Goal: Communication & Community: Share content

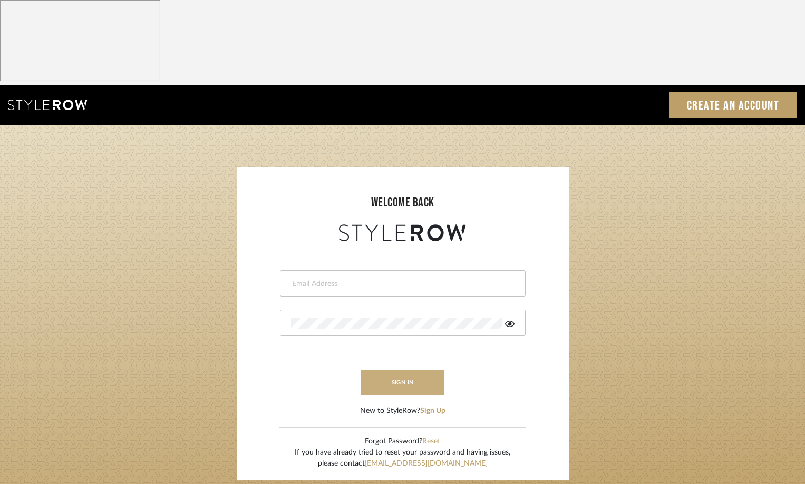
type input "afarewell@aurorafarewell.com"
click at [403, 371] on button "sign in" at bounding box center [403, 383] width 84 height 25
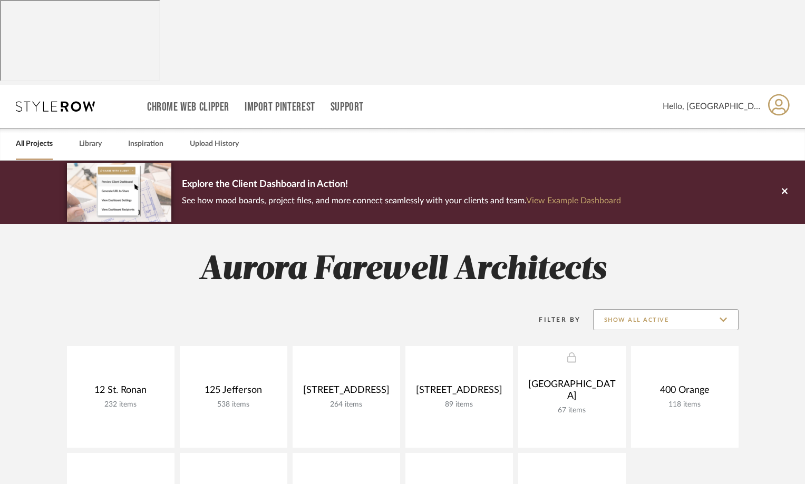
click at [620, 309] on input "Show All Active" at bounding box center [666, 319] width 146 height 21
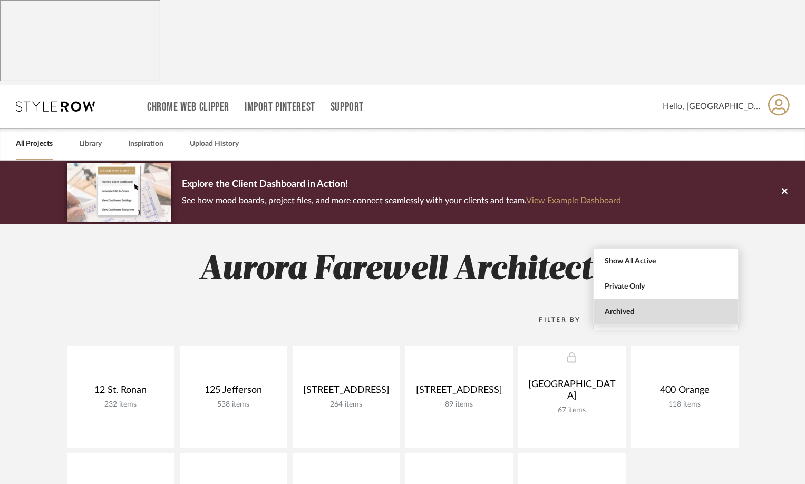
click at [614, 315] on span "Archived" at bounding box center [667, 312] width 125 height 9
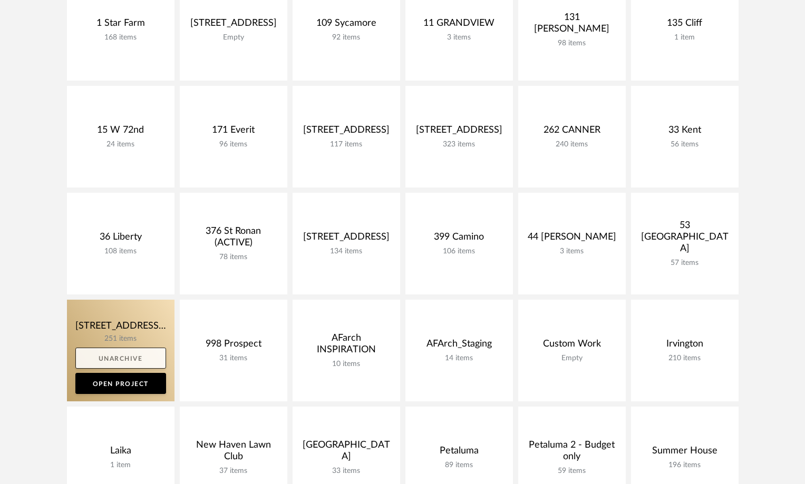
scroll to position [316, 0]
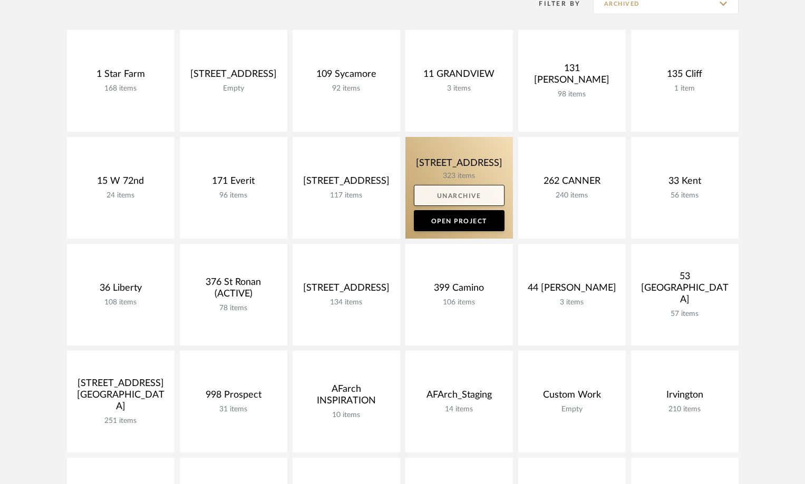
click at [451, 185] on link "Unarchive" at bounding box center [459, 195] width 91 height 21
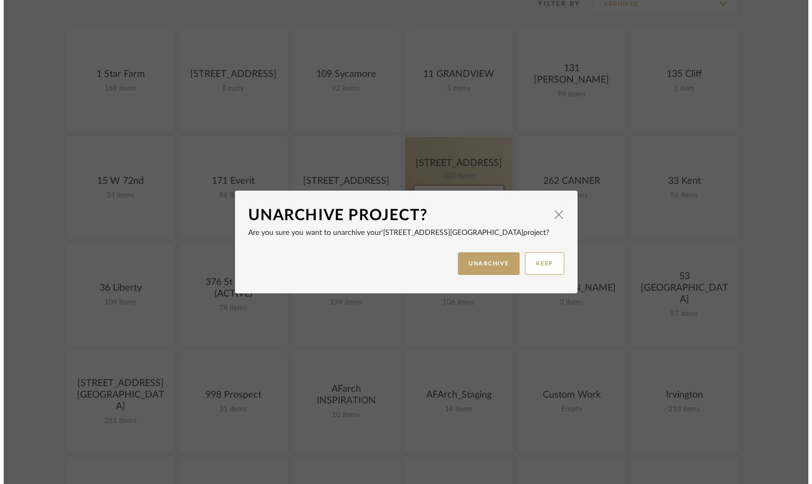
scroll to position [0, 0]
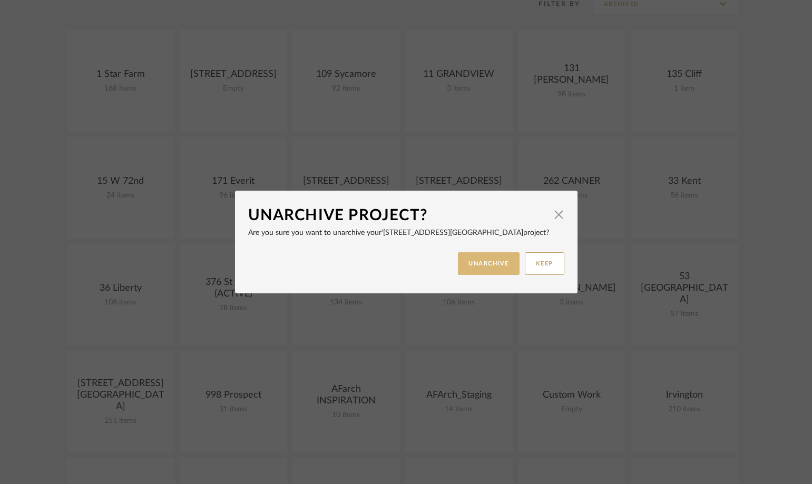
click at [488, 267] on button "UNARCHIVE" at bounding box center [489, 264] width 62 height 23
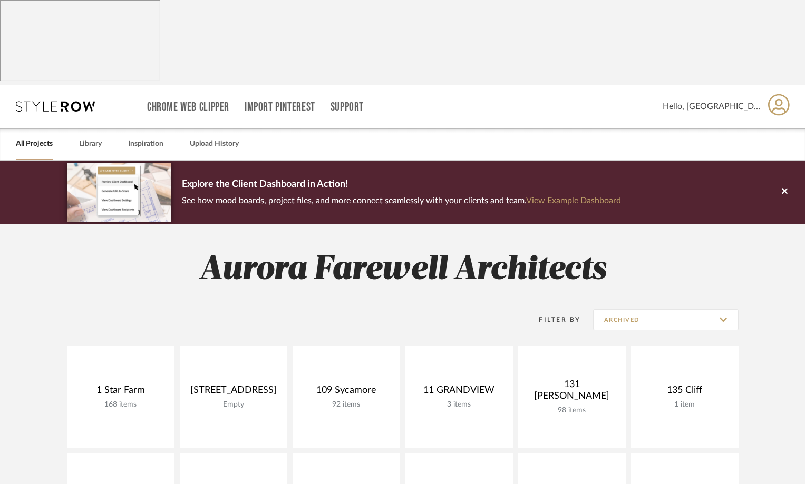
click at [41, 137] on link "All Projects" at bounding box center [34, 144] width 37 height 14
click at [26, 137] on link "All Projects" at bounding box center [34, 144] width 37 height 14
click at [668, 309] on input "Archived" at bounding box center [666, 319] width 146 height 21
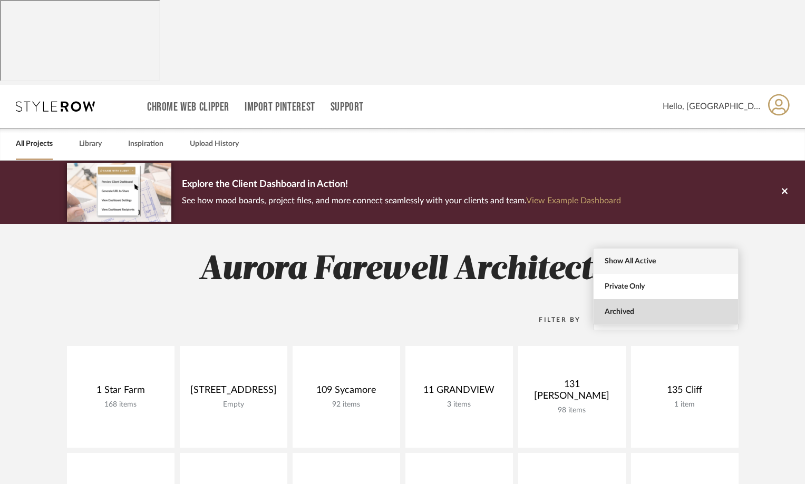
click at [636, 264] on span "Show All Active" at bounding box center [667, 261] width 125 height 9
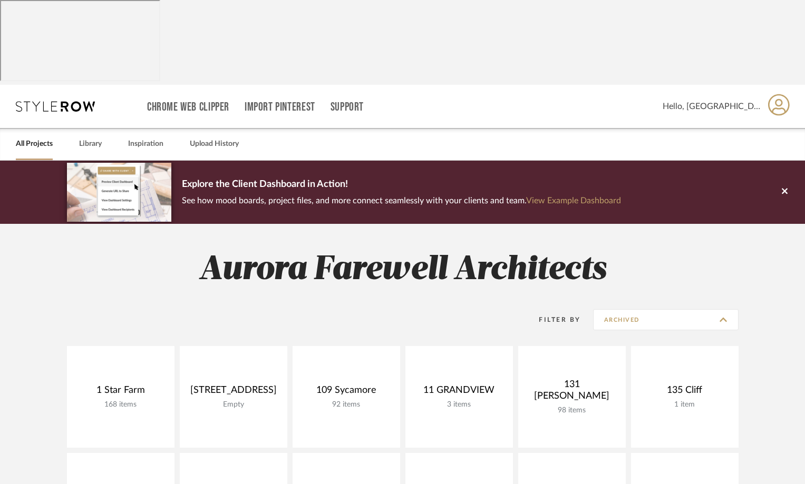
type input "Show All Active"
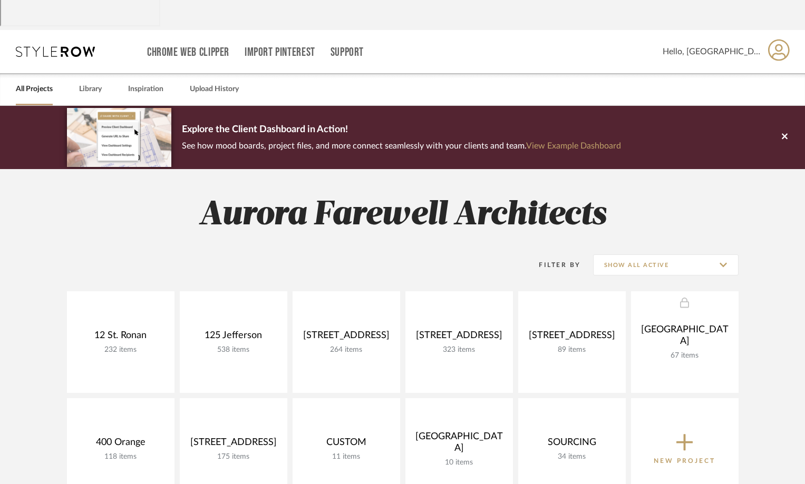
scroll to position [105, 0]
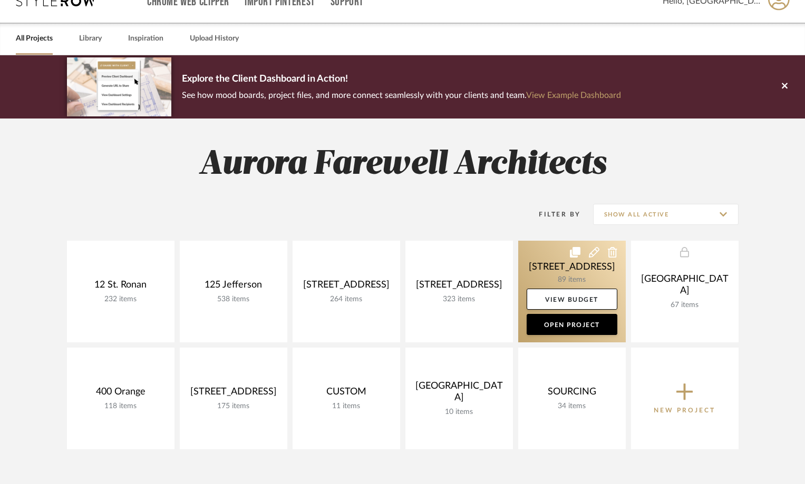
click at [595, 247] on icon at bounding box center [594, 252] width 11 height 11
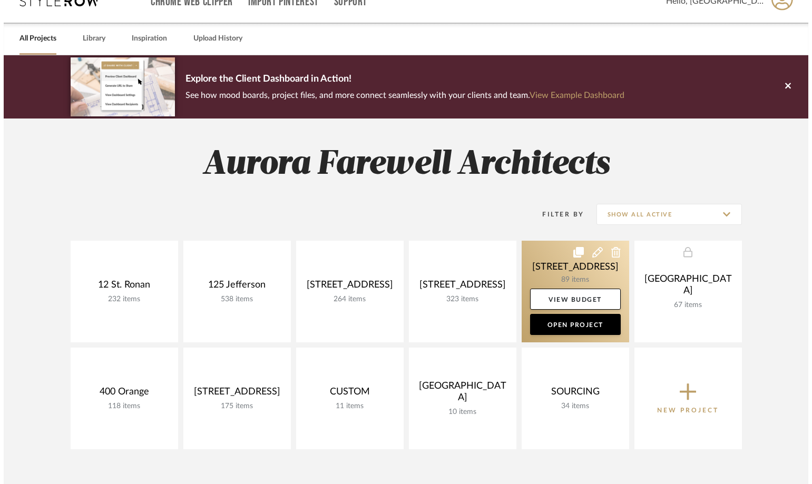
scroll to position [0, 0]
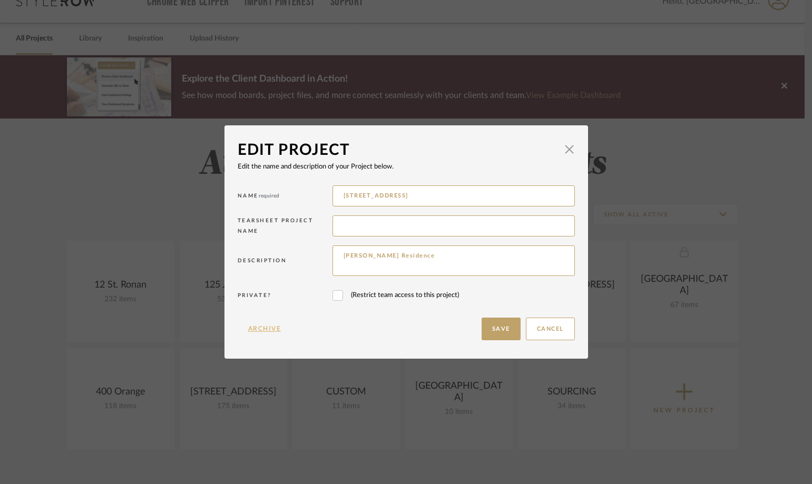
click at [257, 328] on button "Archive" at bounding box center [265, 329] width 54 height 23
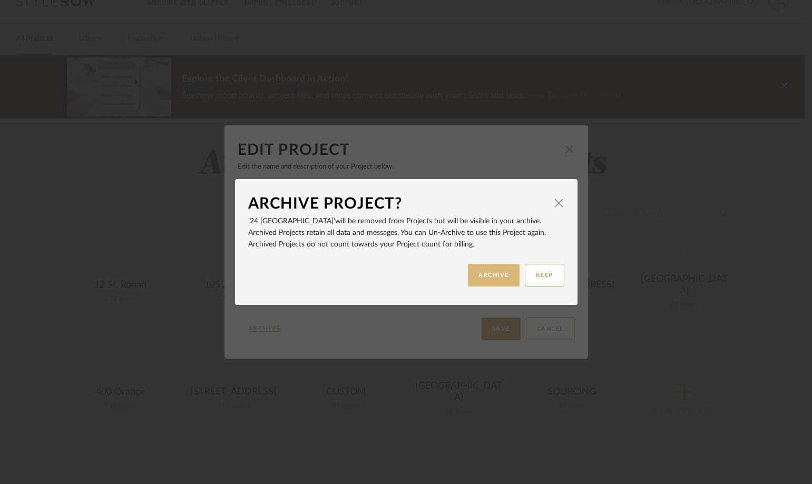
click at [496, 266] on button "ARCHIVE" at bounding box center [494, 275] width 52 height 23
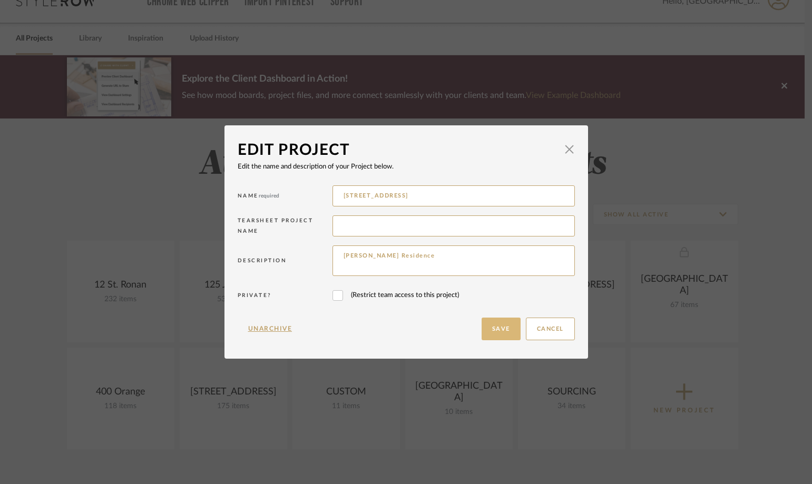
click at [493, 325] on button "Save" at bounding box center [501, 329] width 39 height 23
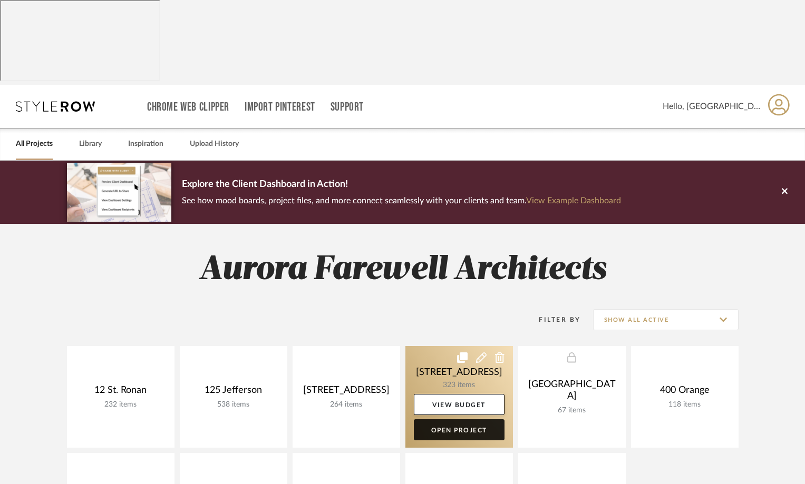
click at [459, 420] on link "Open Project" at bounding box center [459, 430] width 91 height 21
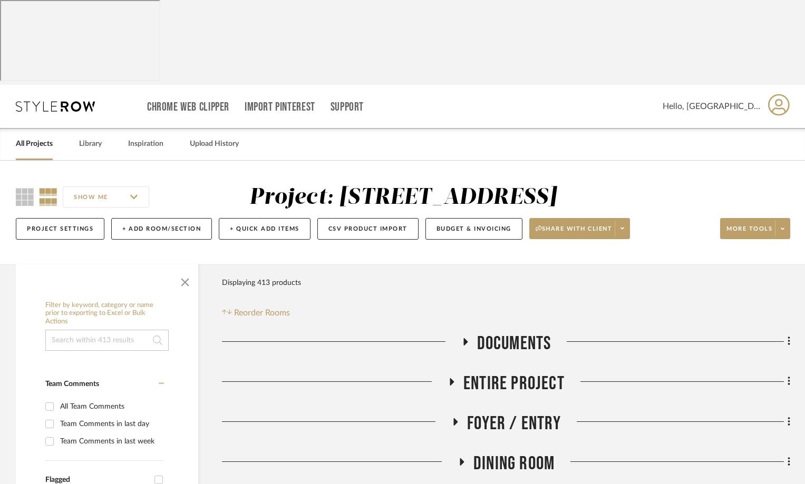
click at [453, 379] on icon at bounding box center [452, 382] width 4 height 7
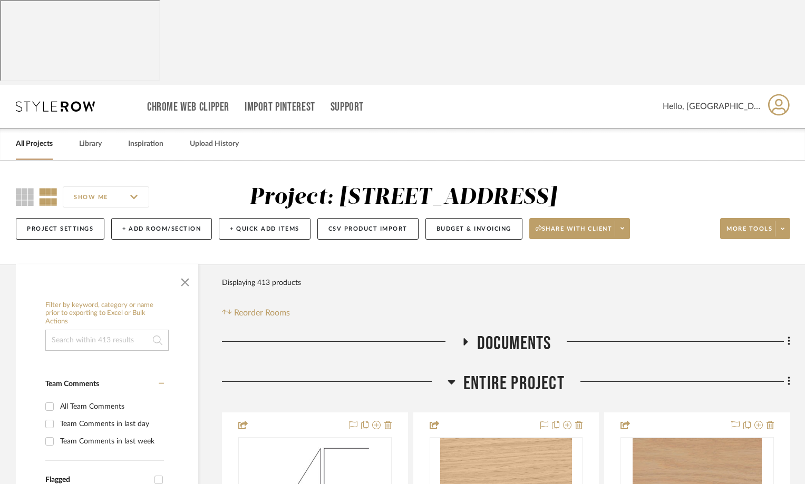
click at [453, 381] on icon at bounding box center [451, 383] width 7 height 4
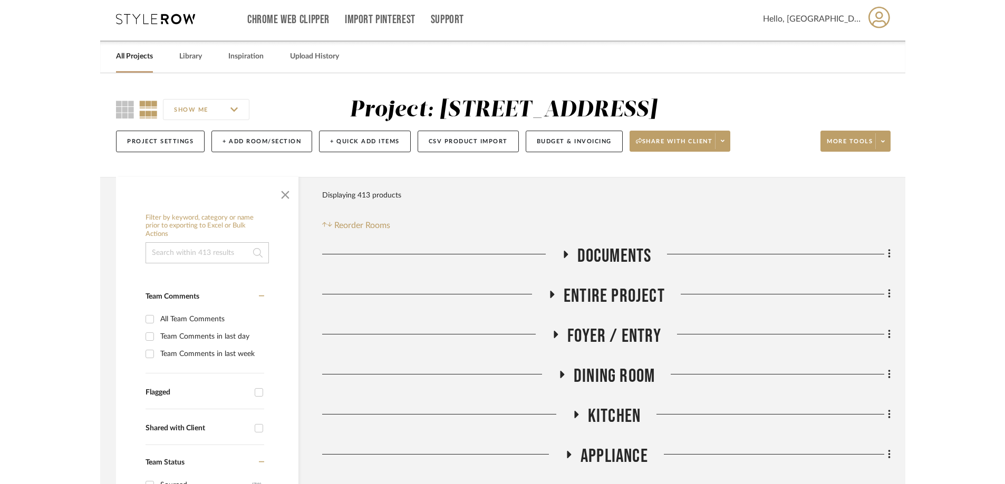
scroll to position [211, 0]
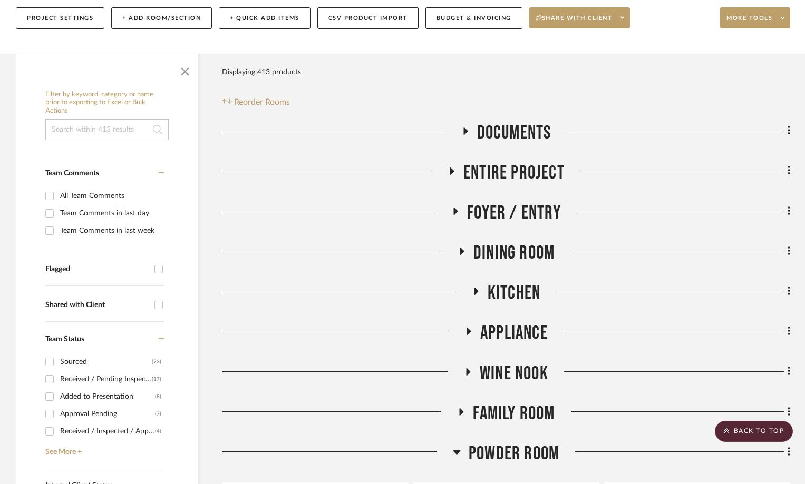
click at [457, 451] on icon at bounding box center [456, 453] width 7 height 4
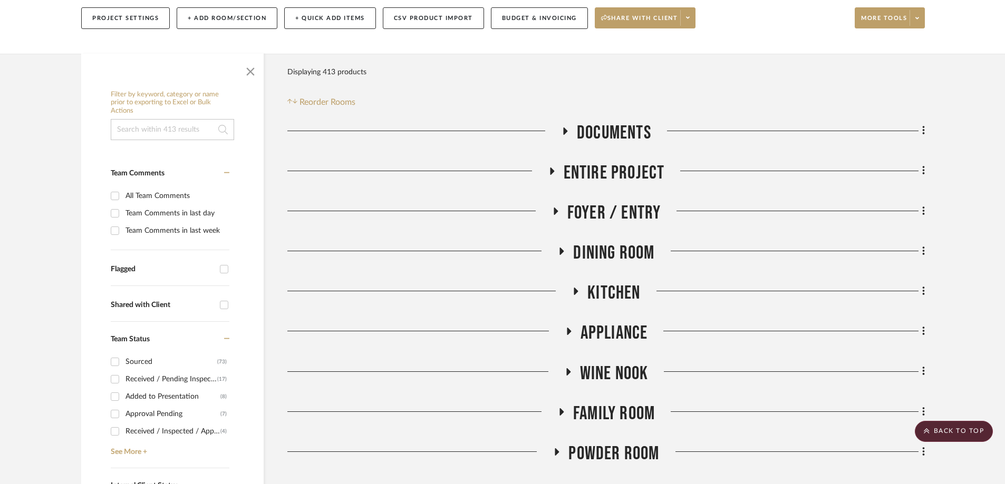
click at [552, 207] on icon at bounding box center [555, 211] width 13 height 8
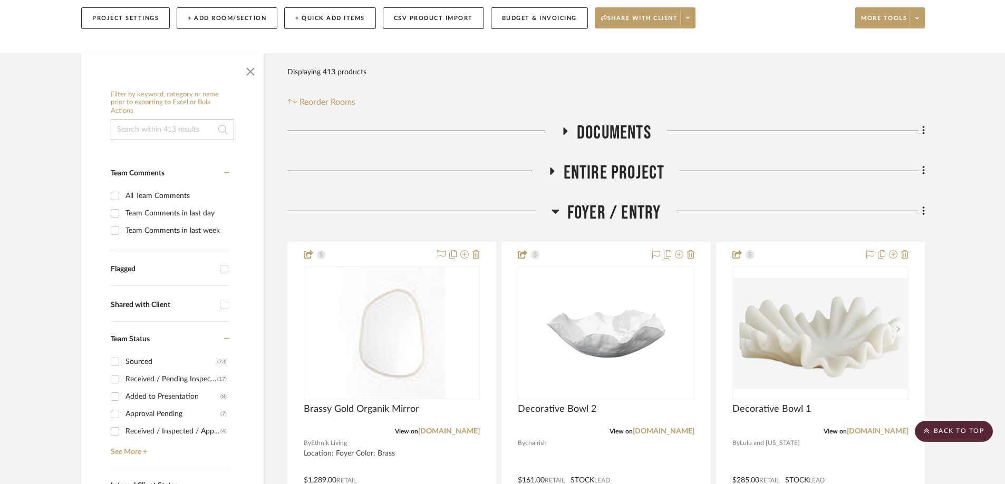
click at [556, 205] on icon at bounding box center [555, 211] width 8 height 13
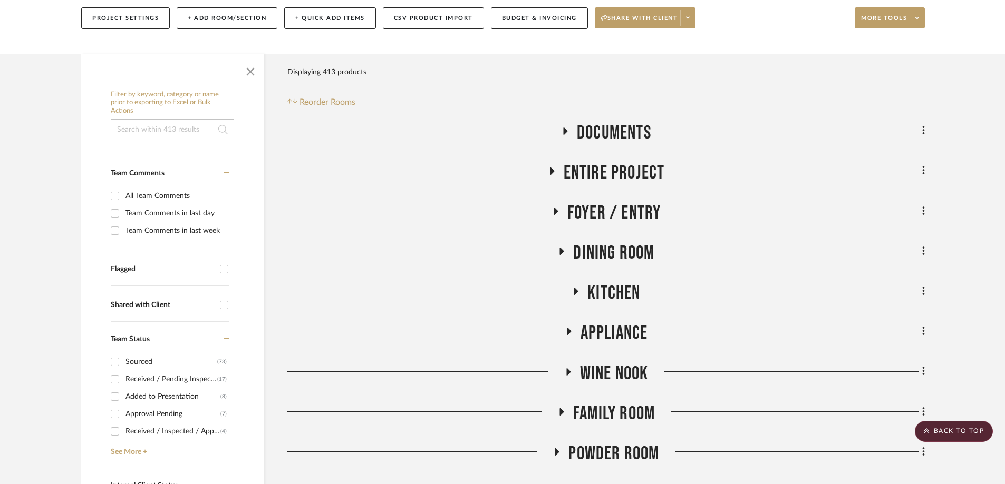
click at [556, 207] on icon at bounding box center [555, 211] width 13 height 8
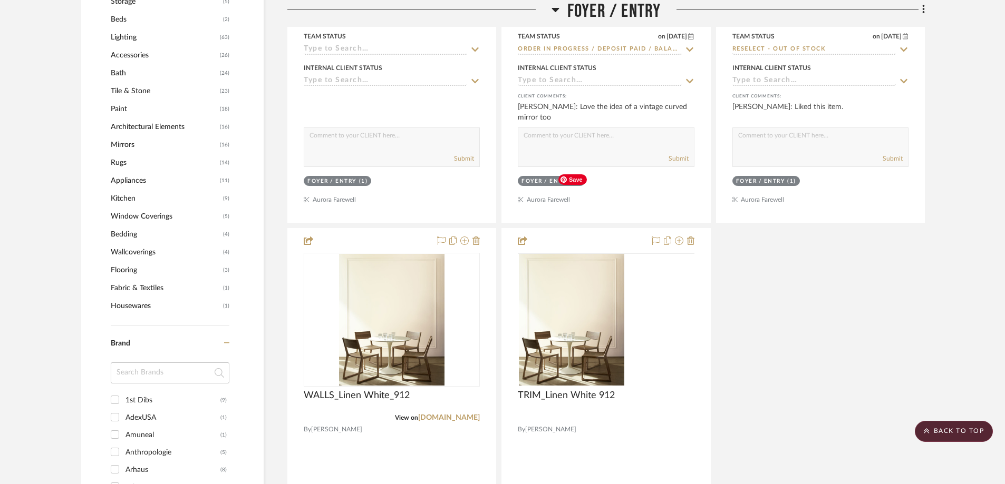
scroll to position [1423, 0]
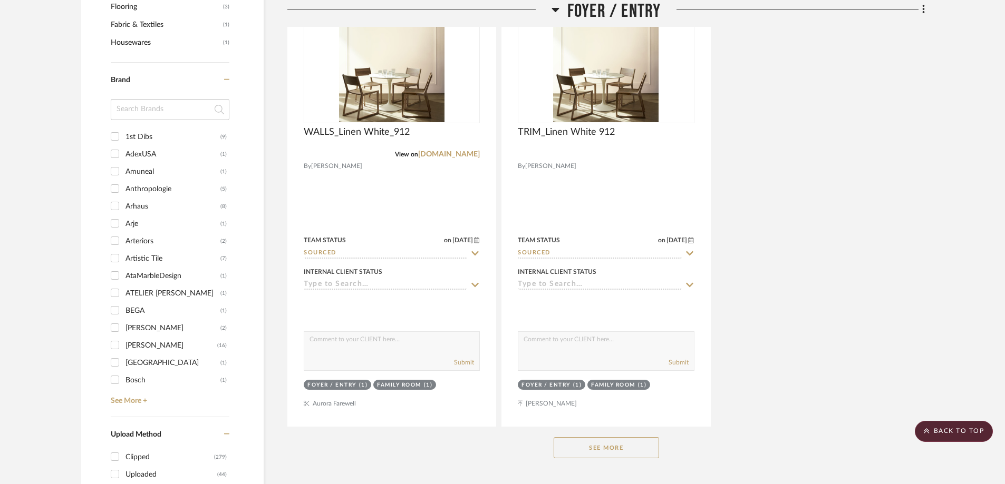
click at [600, 438] on button "See More" at bounding box center [606, 448] width 105 height 21
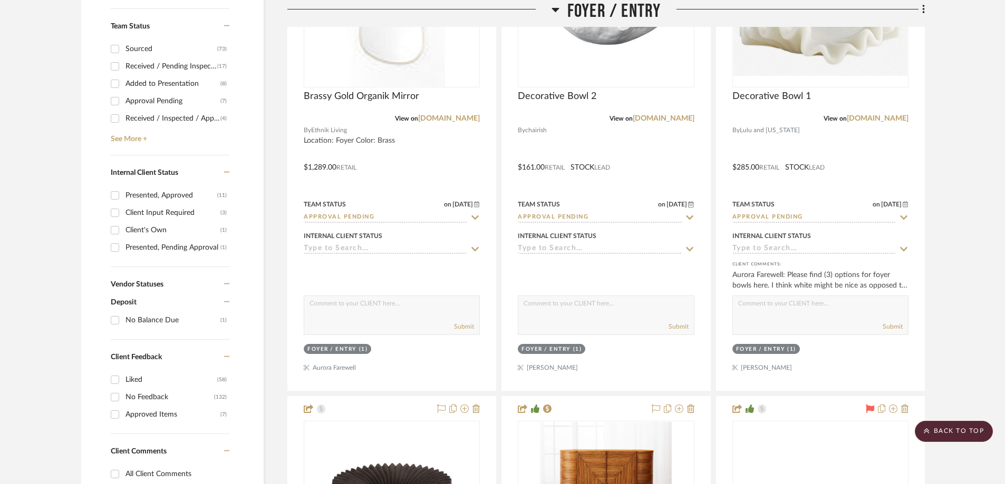
scroll to position [478, 0]
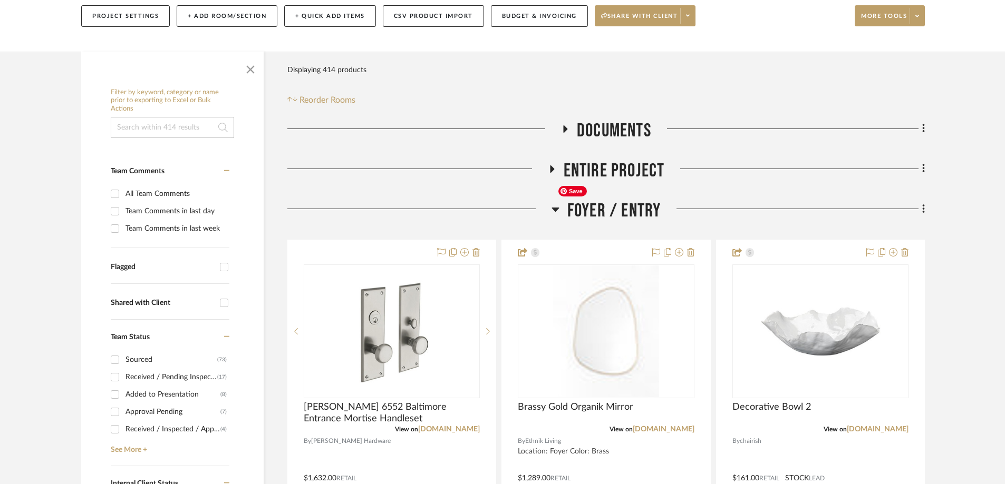
scroll to position [264, 0]
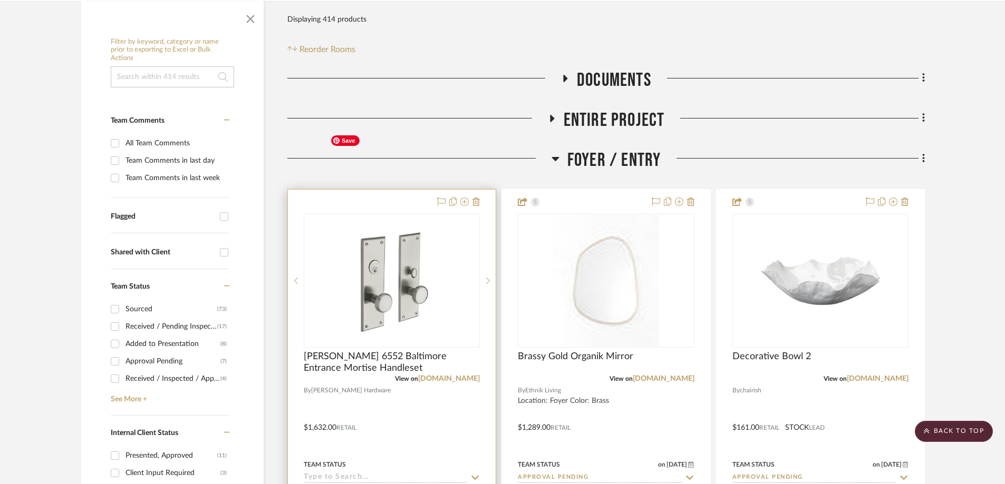
click at [408, 214] on div at bounding box center [392, 281] width 176 height 134
click at [408, 215] on img "0" at bounding box center [392, 281] width 132 height 132
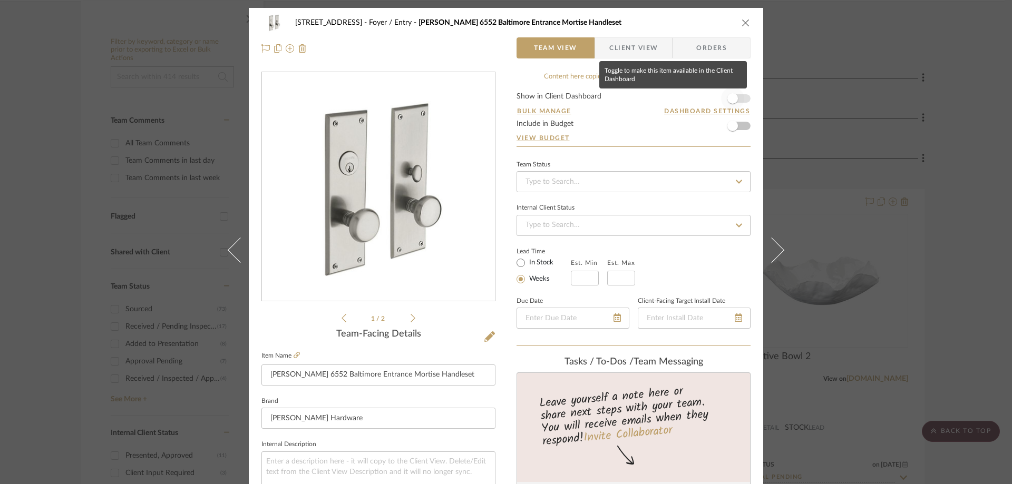
click at [737, 95] on span "button" at bounding box center [732, 98] width 23 height 23
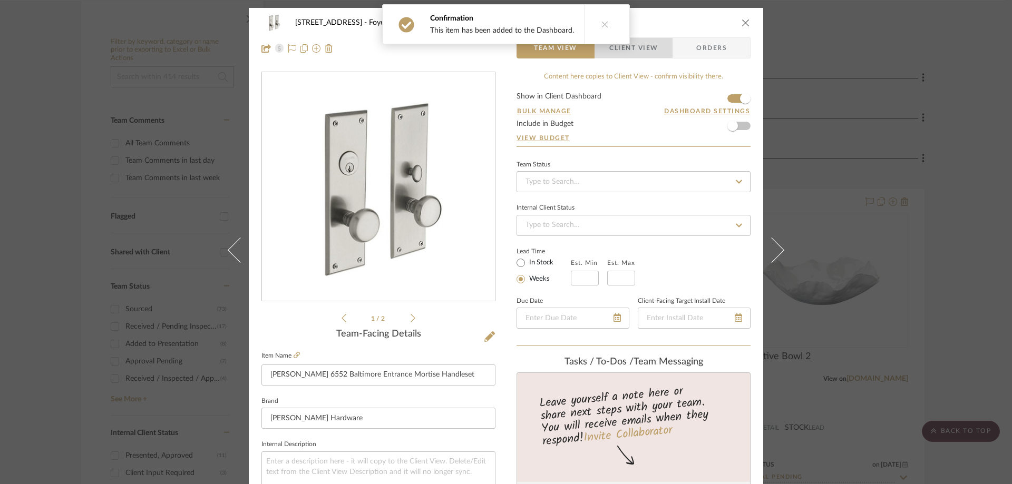
click at [627, 56] on span "Client View" at bounding box center [633, 47] width 49 height 21
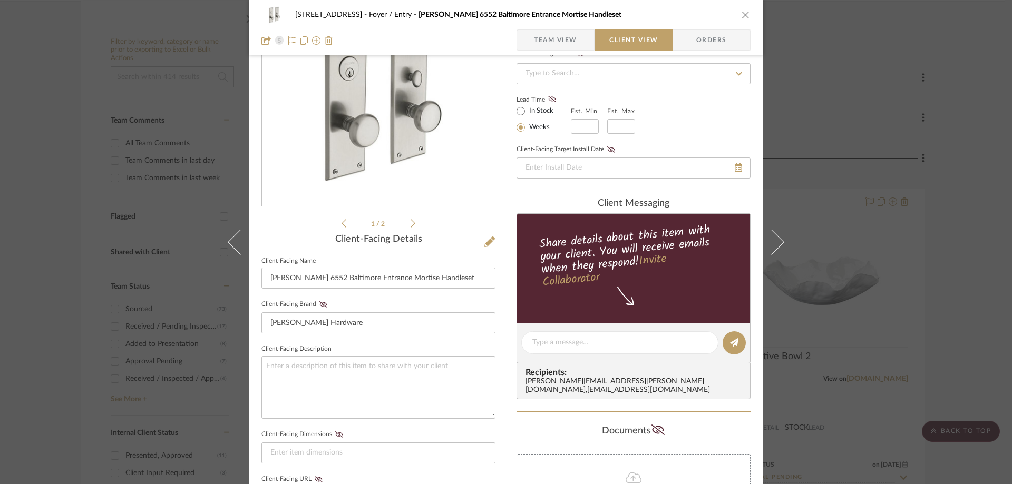
scroll to position [105, 0]
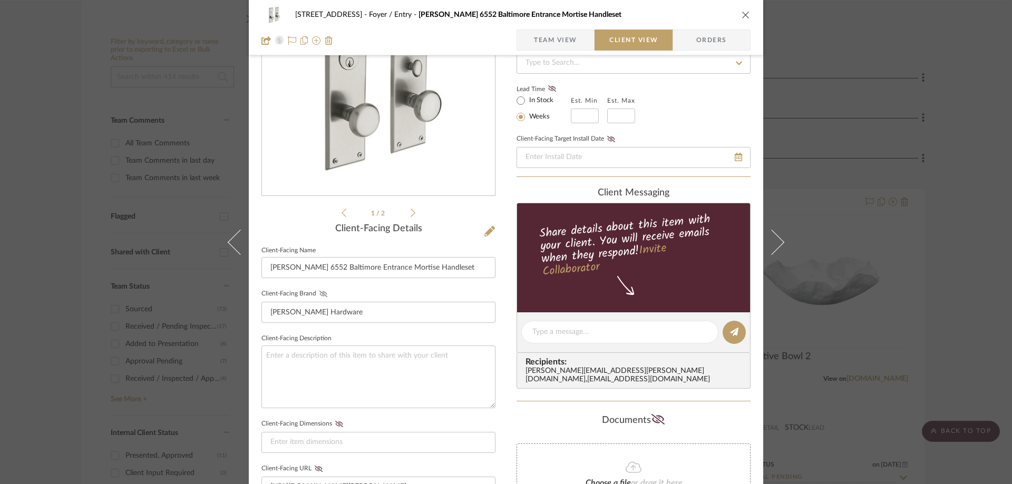
click at [323, 294] on icon at bounding box center [323, 294] width 8 height 6
click at [334, 420] on fieldset "Client-Facing Dimensions" at bounding box center [378, 435] width 234 height 36
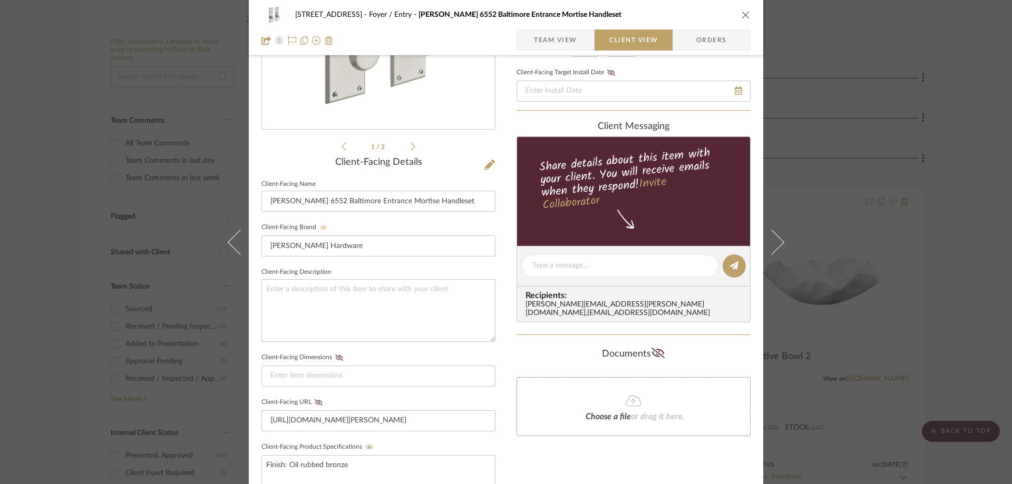
scroll to position [211, 0]
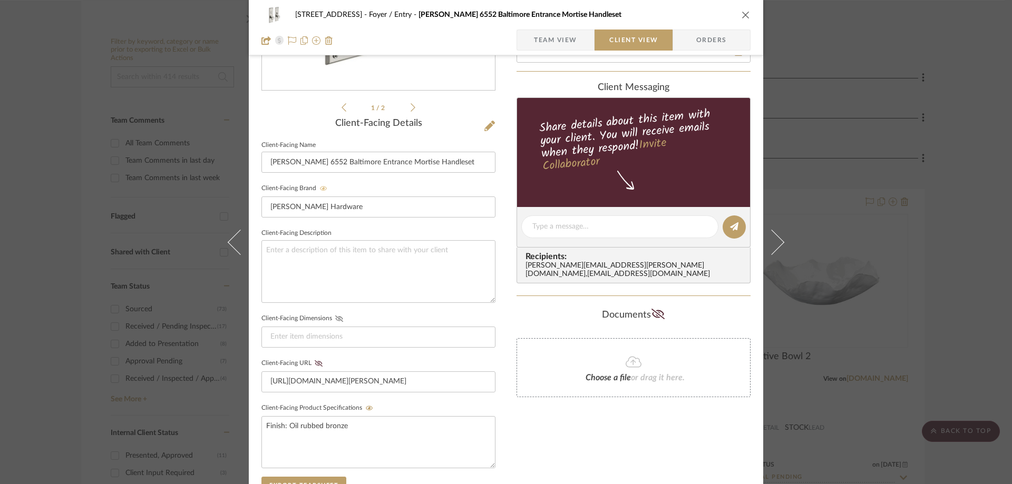
click at [335, 321] on icon at bounding box center [339, 319] width 8 height 6
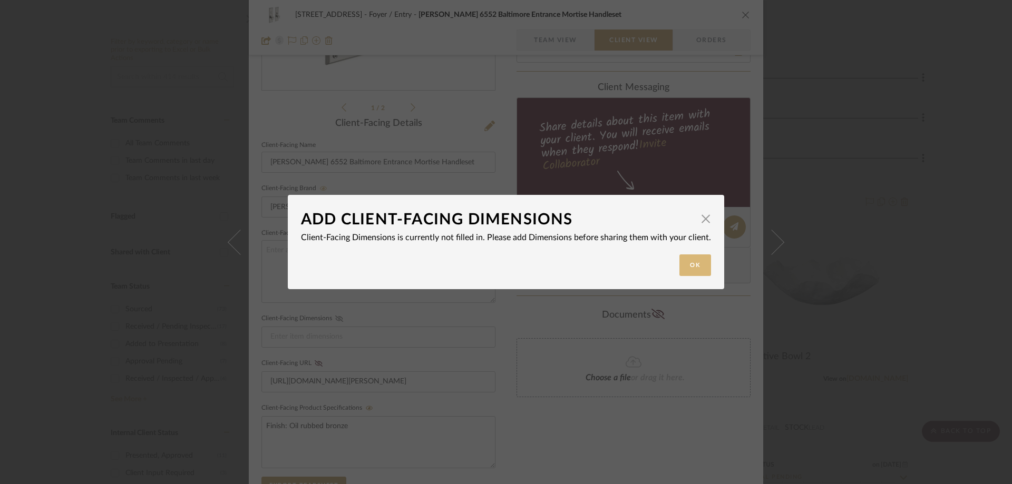
click at [704, 272] on button "Ok" at bounding box center [696, 266] width 32 height 22
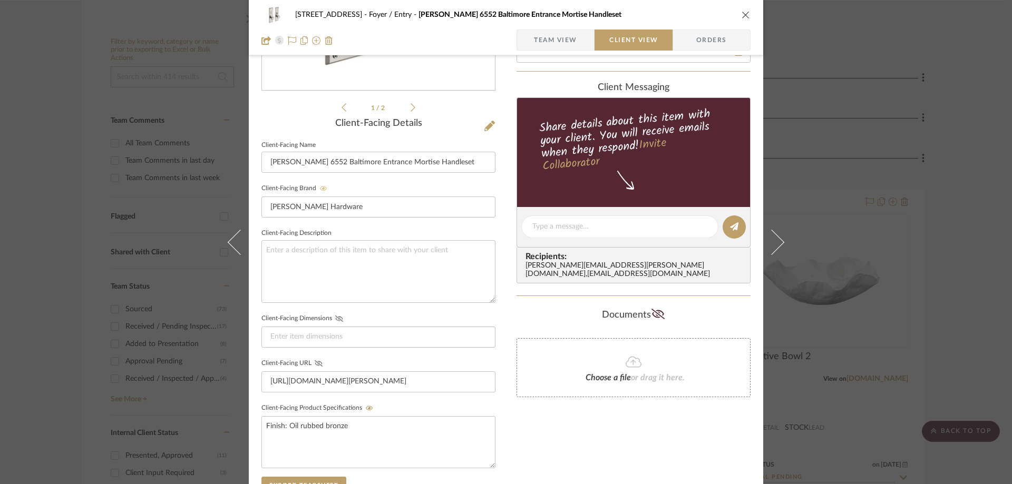
click at [315, 361] on icon at bounding box center [319, 364] width 8 height 6
click at [615, 218] on div at bounding box center [619, 227] width 197 height 23
click at [616, 223] on textarea at bounding box center [619, 226] width 175 height 11
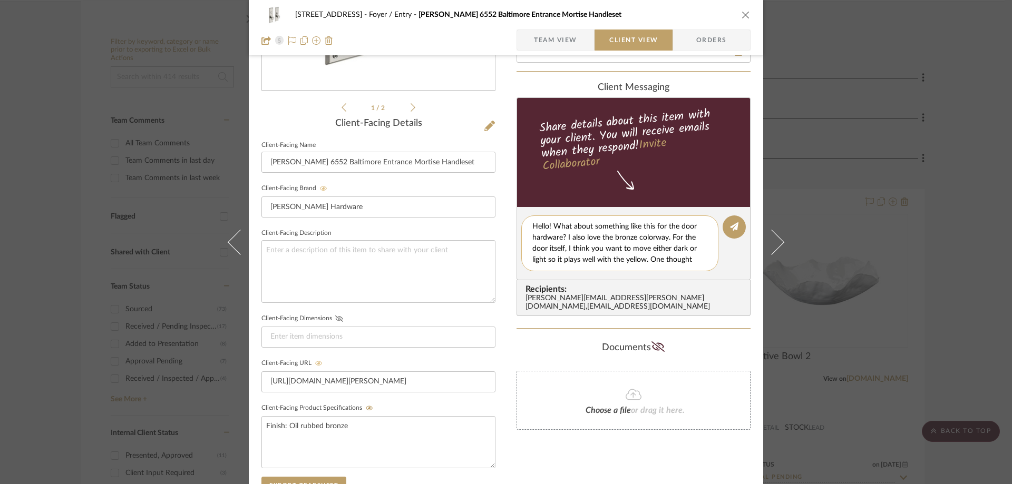
scroll to position [9, 0]
paste textarea "[URL][DOMAIN_NAME][PERSON_NAME]"
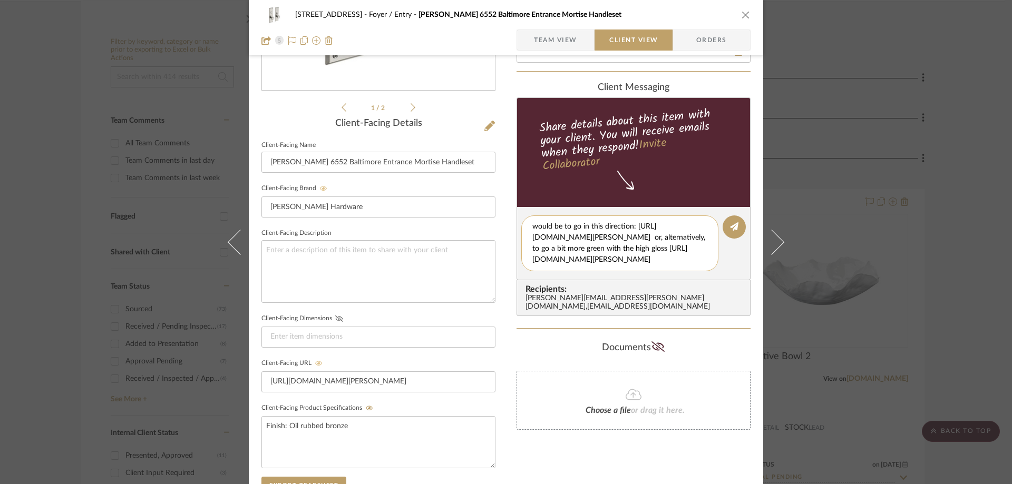
click at [574, 251] on textarea "Hello! What about something like this for the door hardware? I also love the br…" at bounding box center [623, 243] width 183 height 44
type textarea "Hello! What about something like this for the door hardware? I also love the br…"
click at [730, 224] on icon at bounding box center [734, 226] width 8 height 8
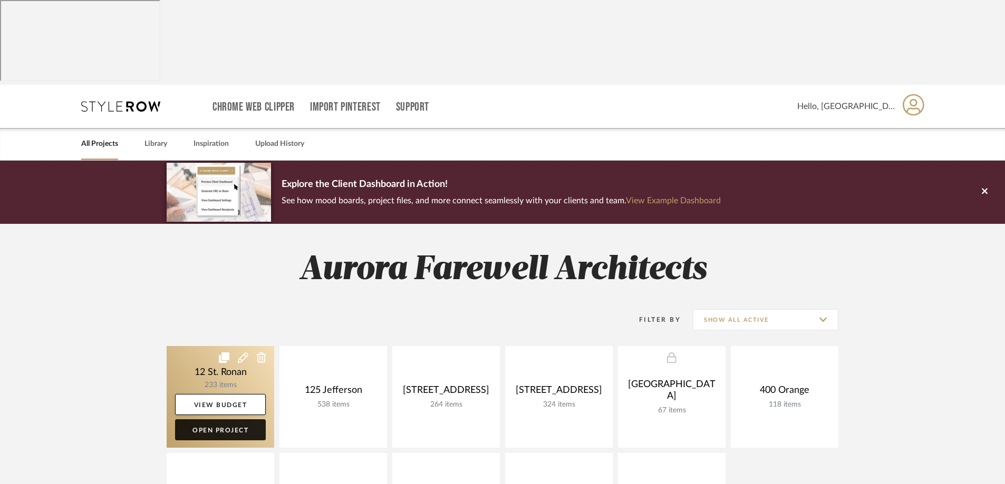
click at [219, 420] on link "Open Project" at bounding box center [220, 430] width 91 height 21
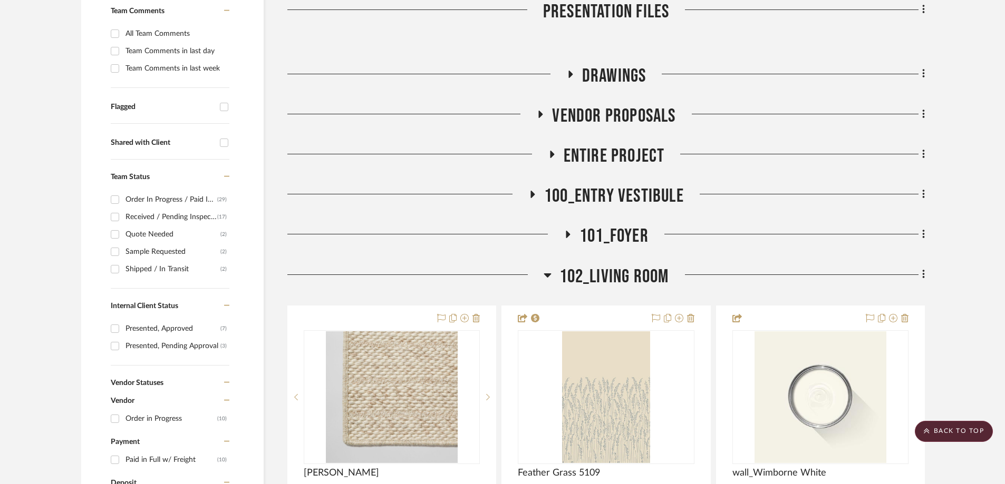
scroll to position [474, 0]
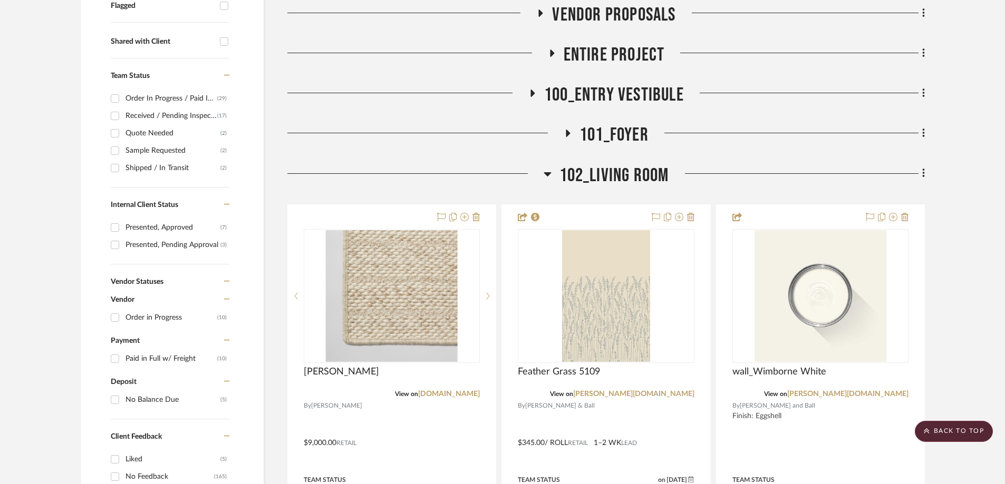
click at [545, 168] on icon at bounding box center [548, 174] width 8 height 13
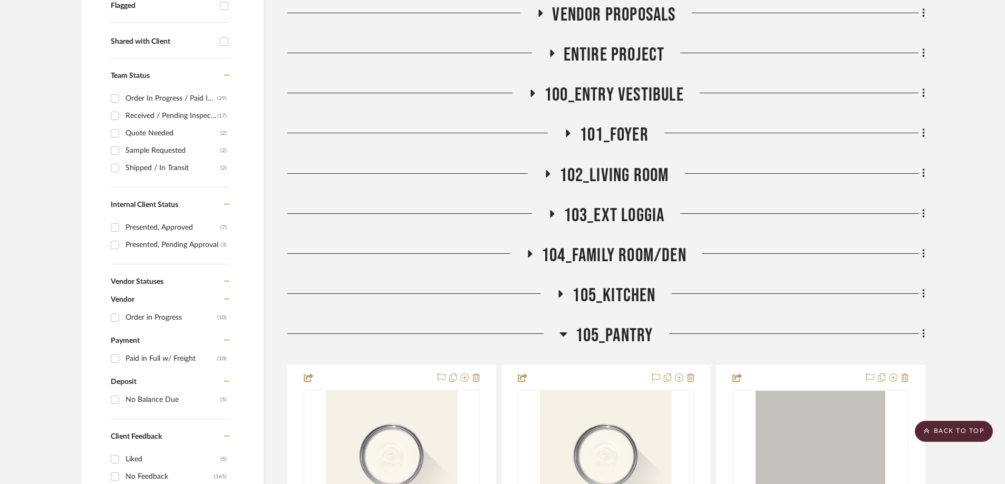
click at [565, 328] on icon at bounding box center [563, 334] width 8 height 13
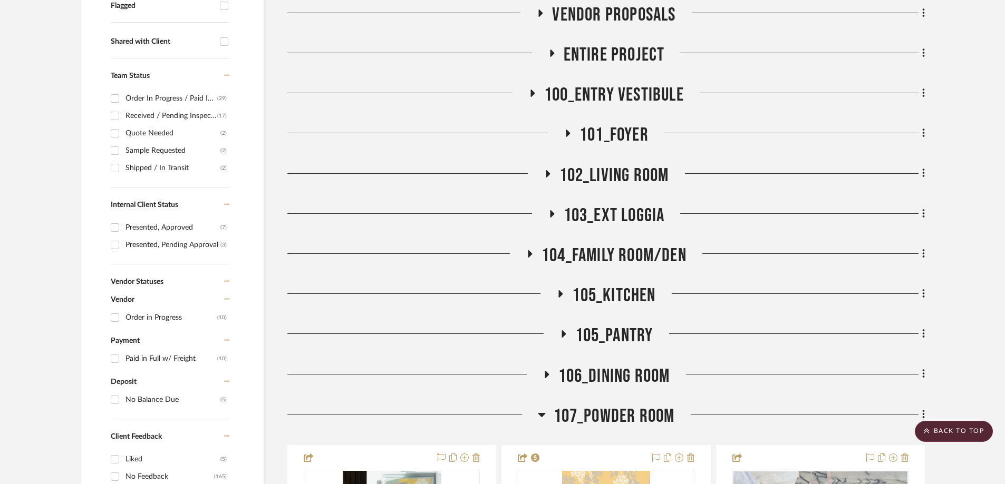
click at [542, 413] on icon at bounding box center [541, 415] width 7 height 4
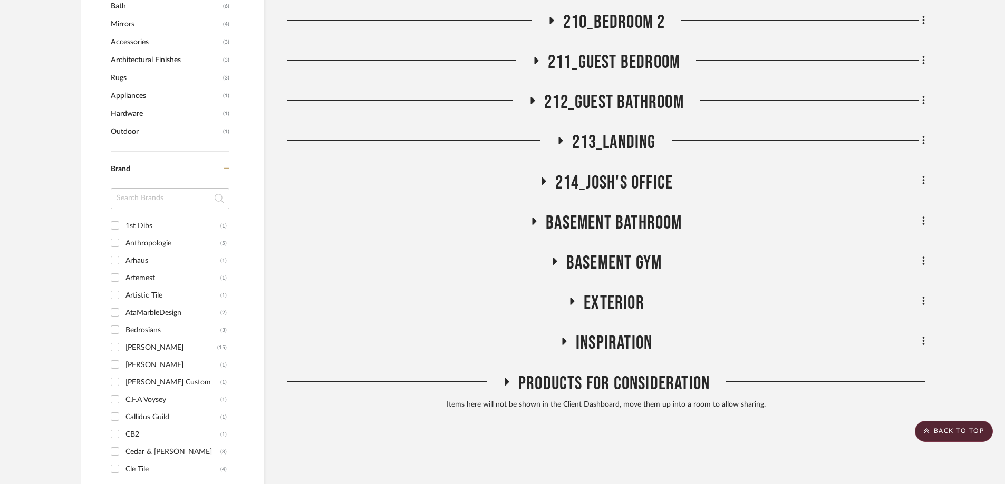
scroll to position [1318, 0]
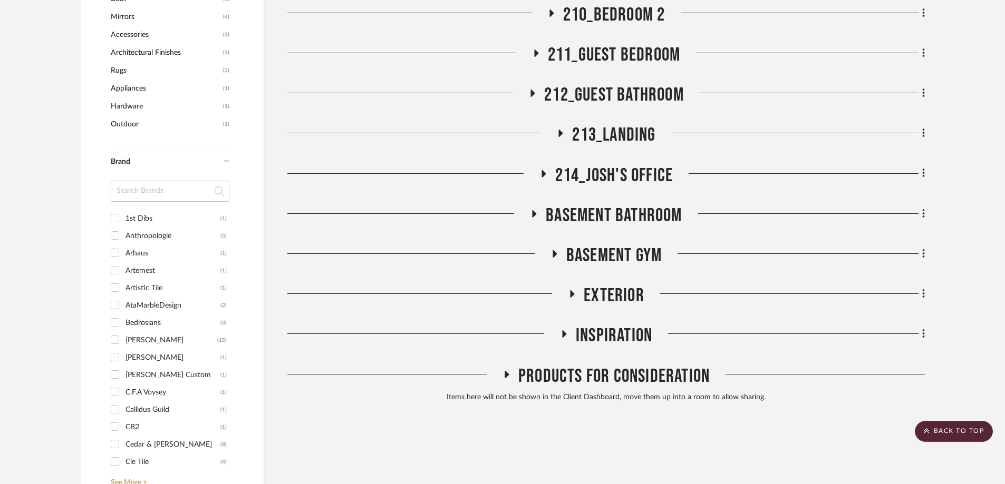
click at [565, 325] on h3 "INSPIRATION" at bounding box center [606, 336] width 92 height 23
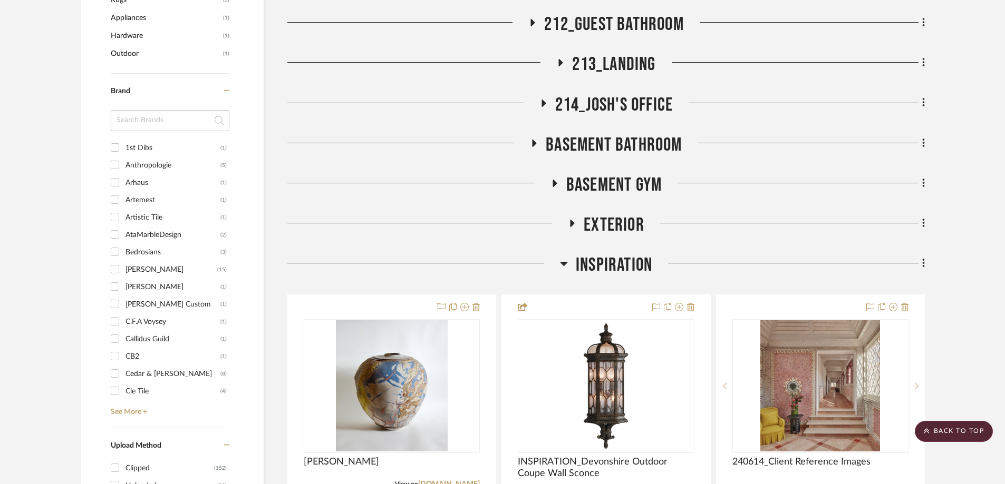
scroll to position [1476, 0]
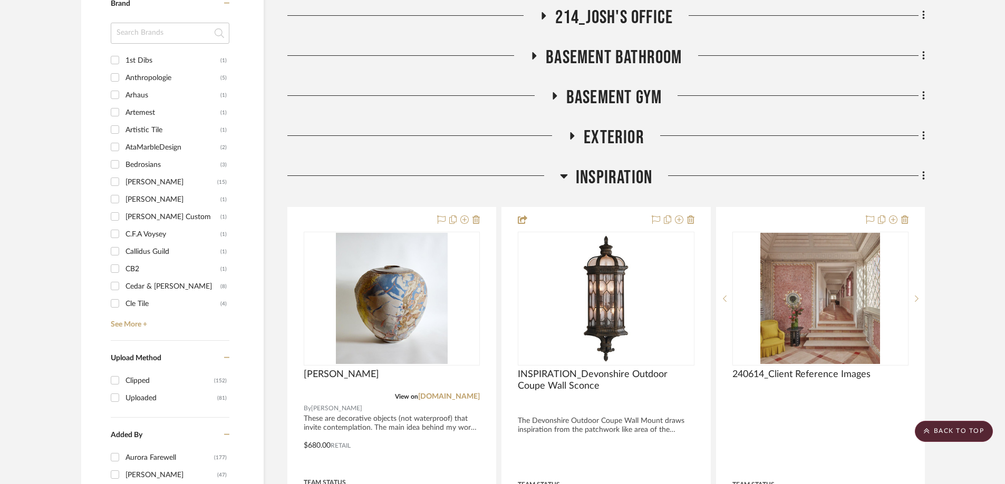
click at [562, 175] on icon at bounding box center [563, 177] width 7 height 4
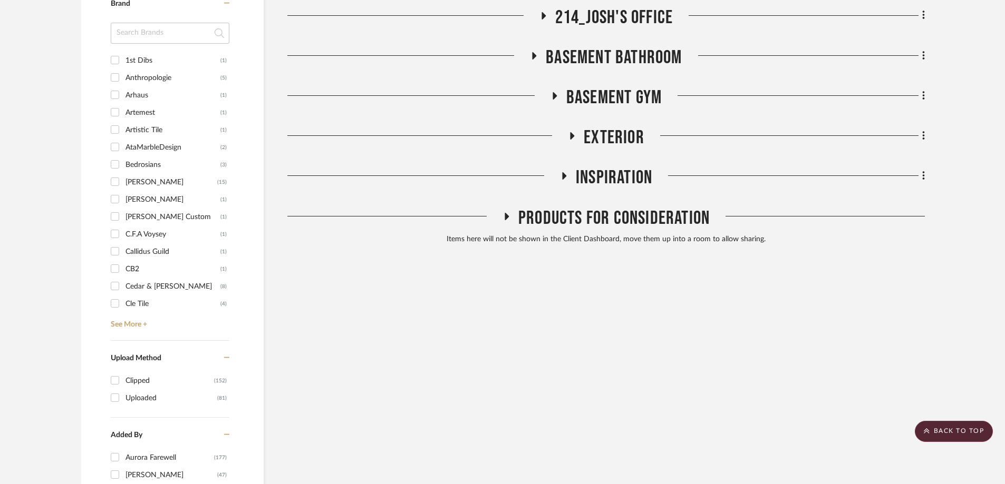
click at [571, 132] on icon at bounding box center [572, 135] width 4 height 7
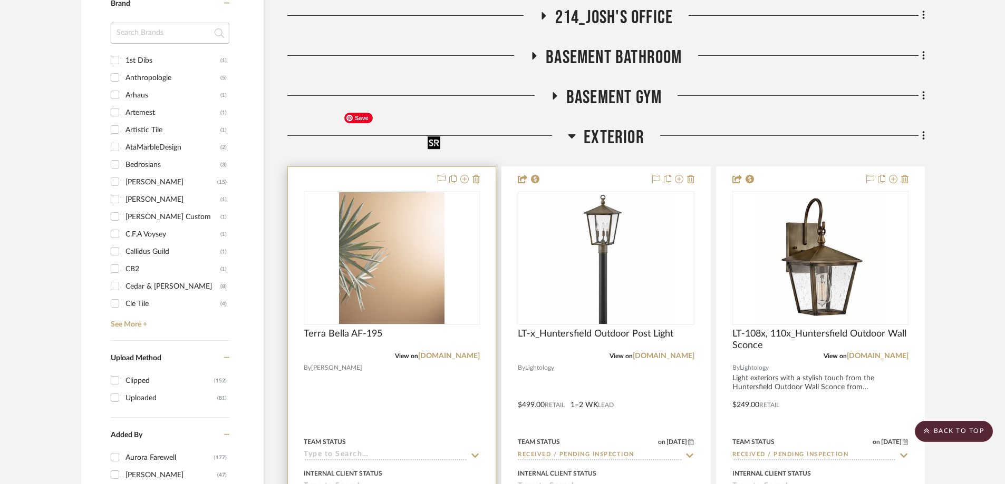
click at [426, 192] on img "0" at bounding box center [391, 258] width 105 height 132
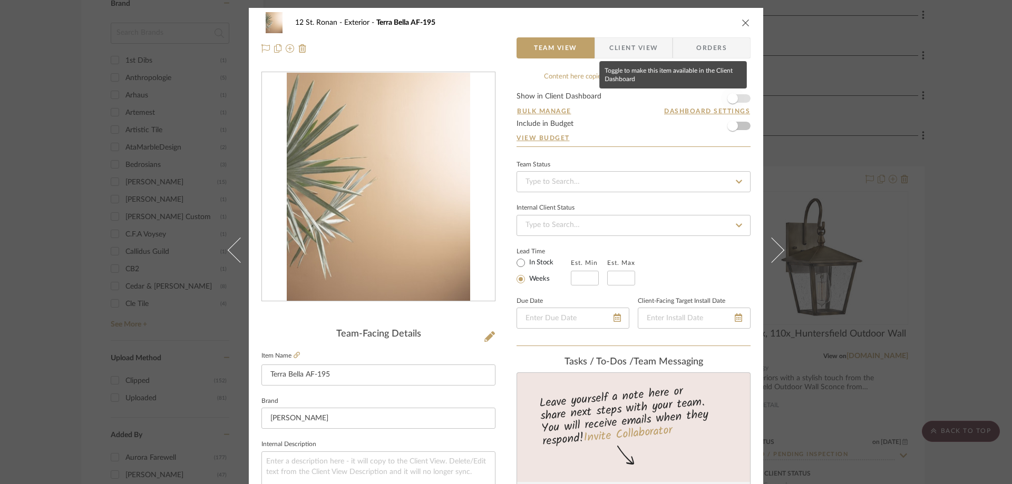
click at [731, 97] on span "button" at bounding box center [733, 98] width 11 height 11
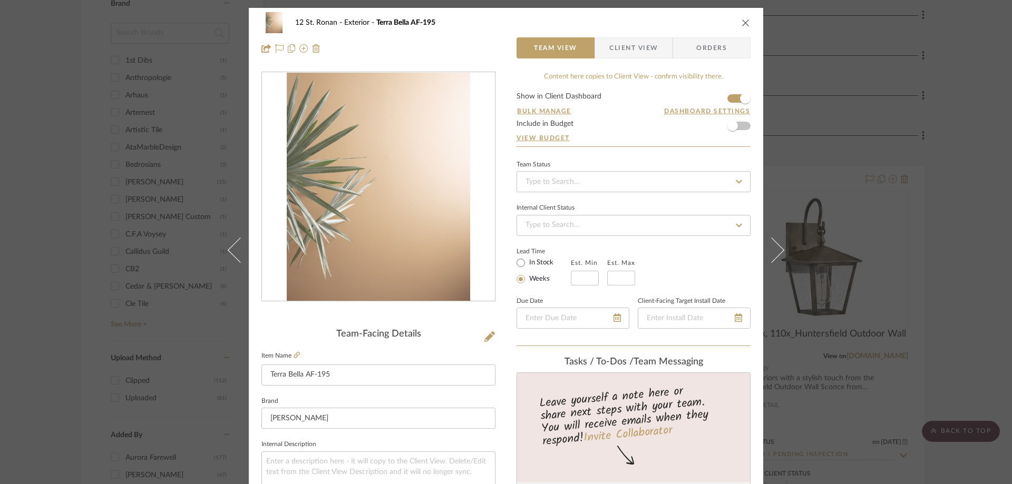
click at [744, 23] on icon "close" at bounding box center [746, 22] width 8 height 8
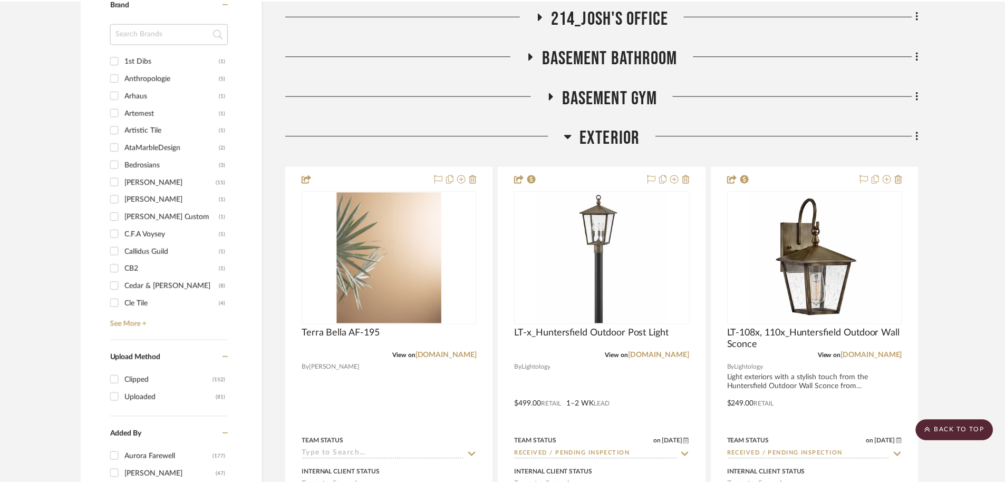
scroll to position [1476, 0]
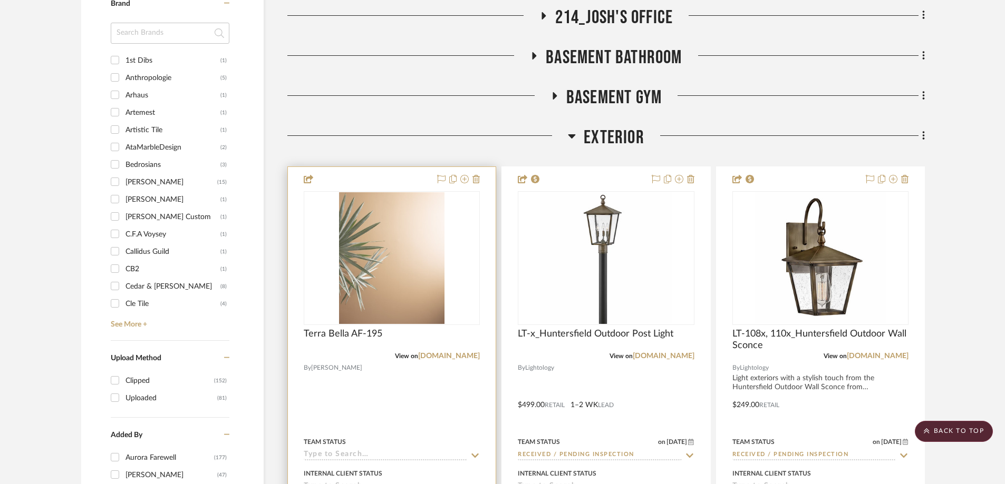
click at [475, 452] on icon at bounding box center [474, 456] width 9 height 8
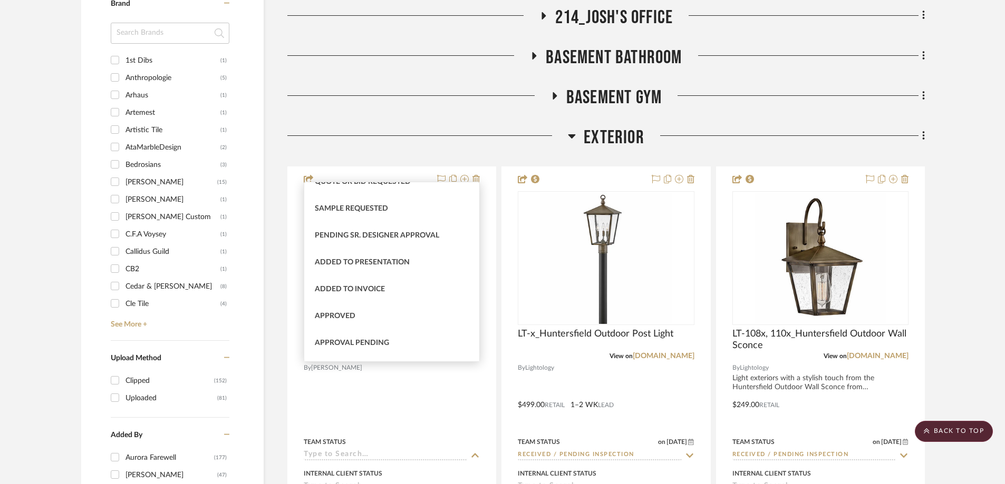
scroll to position [422, 0]
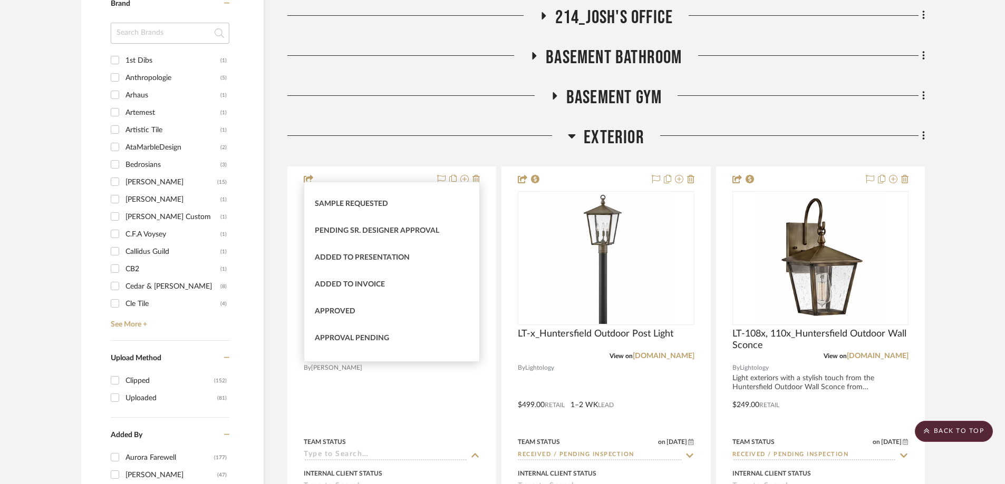
click at [432, 319] on div "Approved" at bounding box center [391, 311] width 175 height 27
type input "[DATE]"
type input "Approved"
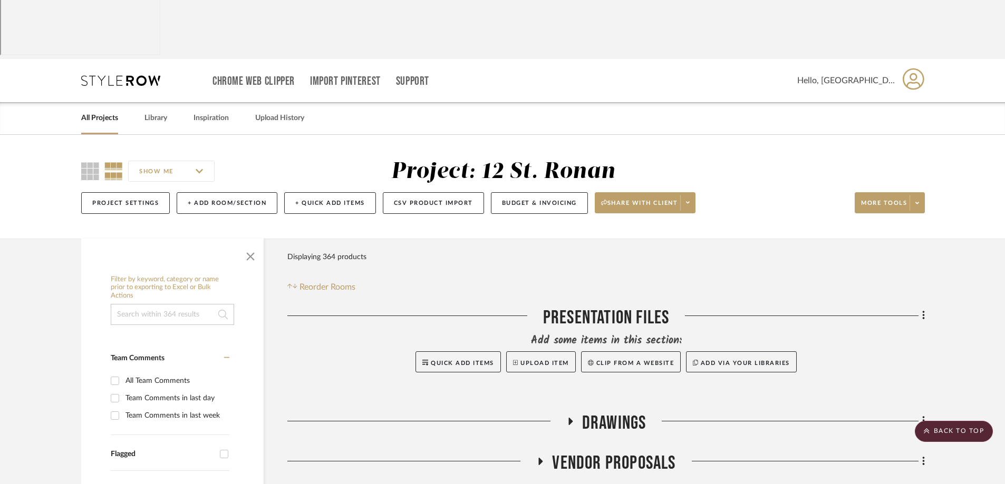
scroll to position [0, 0]
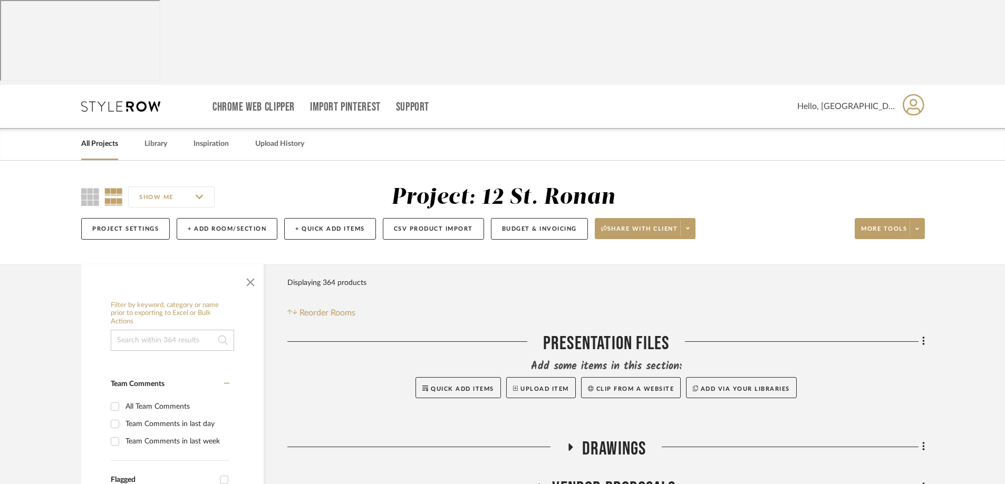
click at [91, 137] on link "All Projects" at bounding box center [99, 144] width 37 height 14
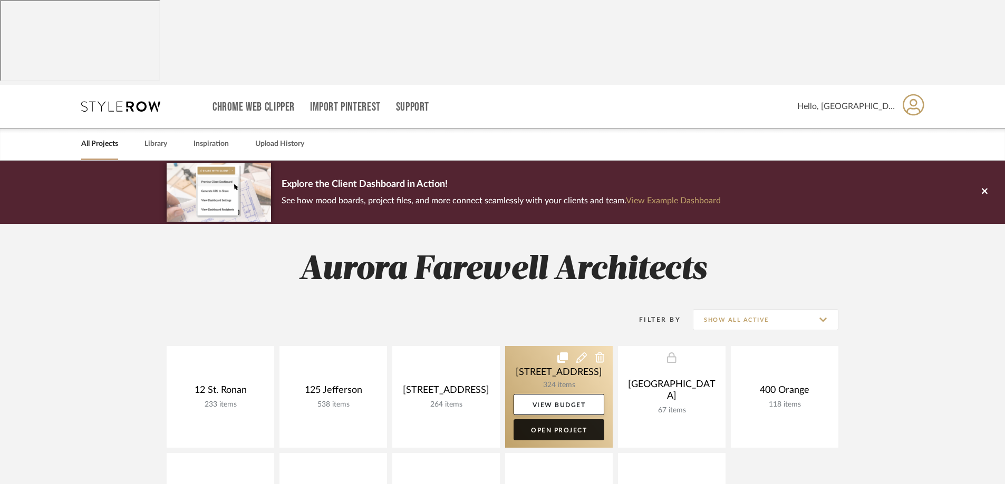
click at [521, 420] on link "Open Project" at bounding box center [558, 430] width 91 height 21
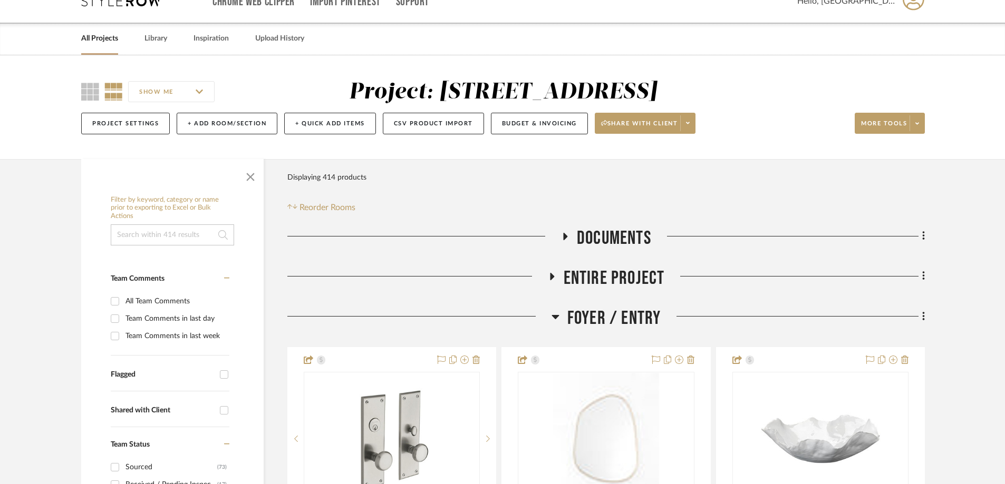
scroll to position [211, 0]
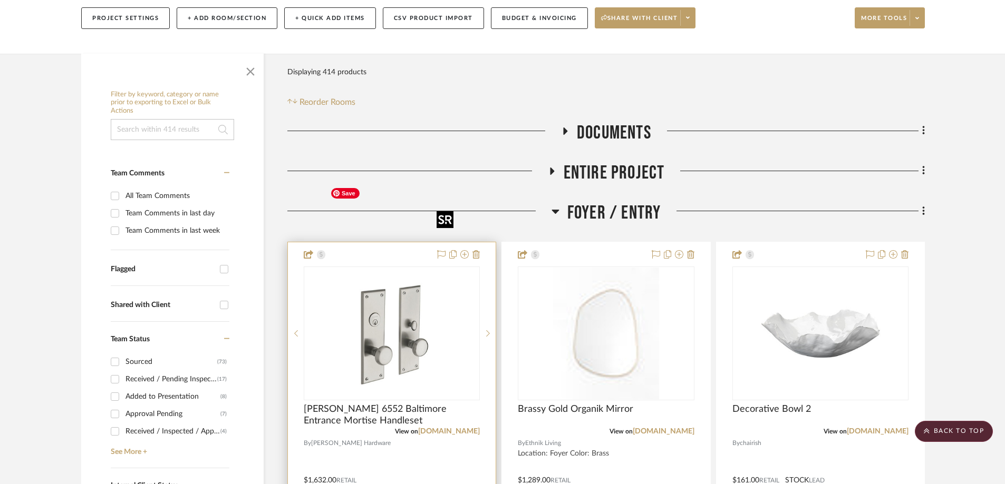
click at [422, 268] on img "0" at bounding box center [400, 334] width 132 height 132
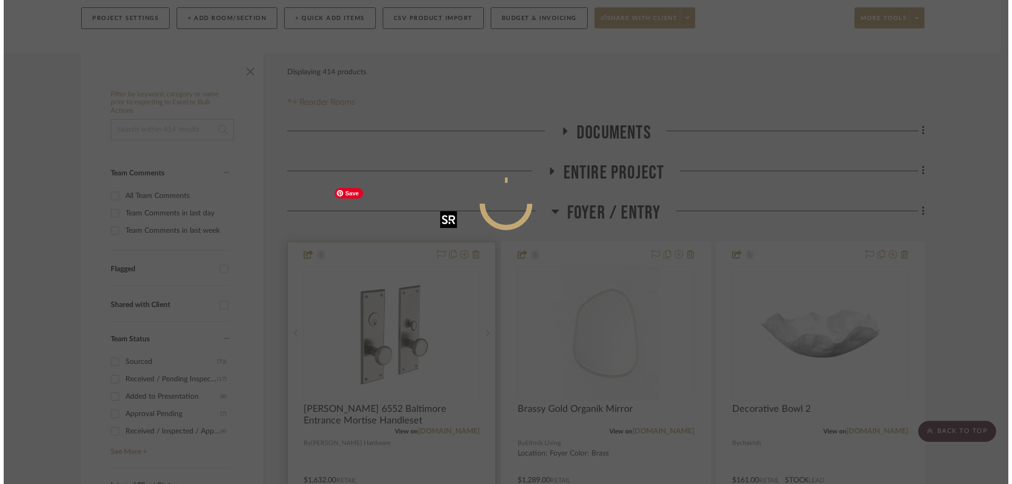
scroll to position [0, 0]
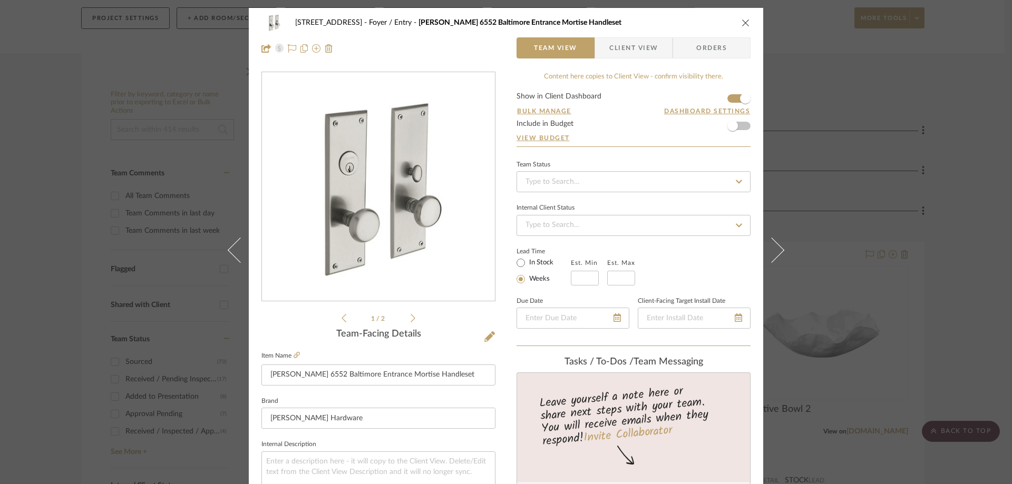
click at [634, 42] on span "Client View" at bounding box center [633, 47] width 49 height 21
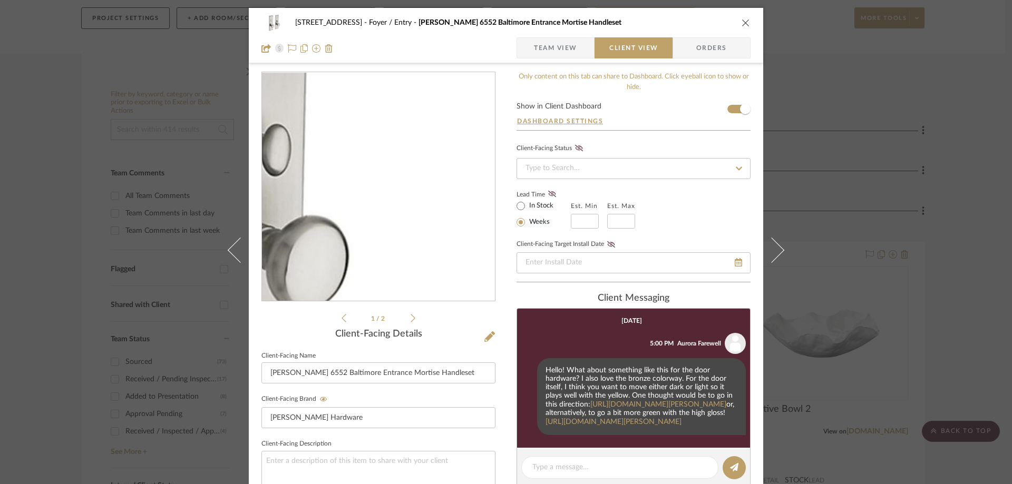
scroll to position [211, 0]
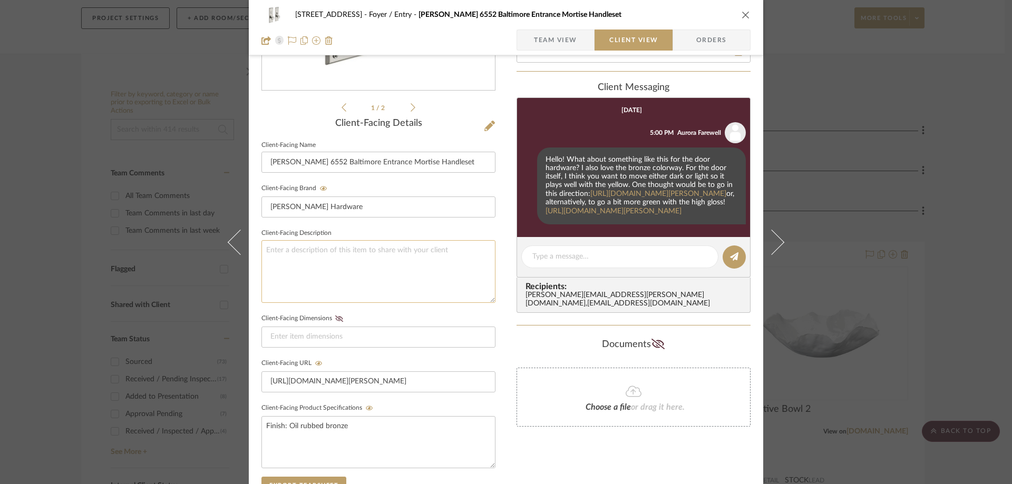
click at [375, 264] on textarea at bounding box center [378, 271] width 234 height 63
paste textarea "Lock set for the right hand in swing door Door will be 2/14" thick, 2 3/4" latc…"
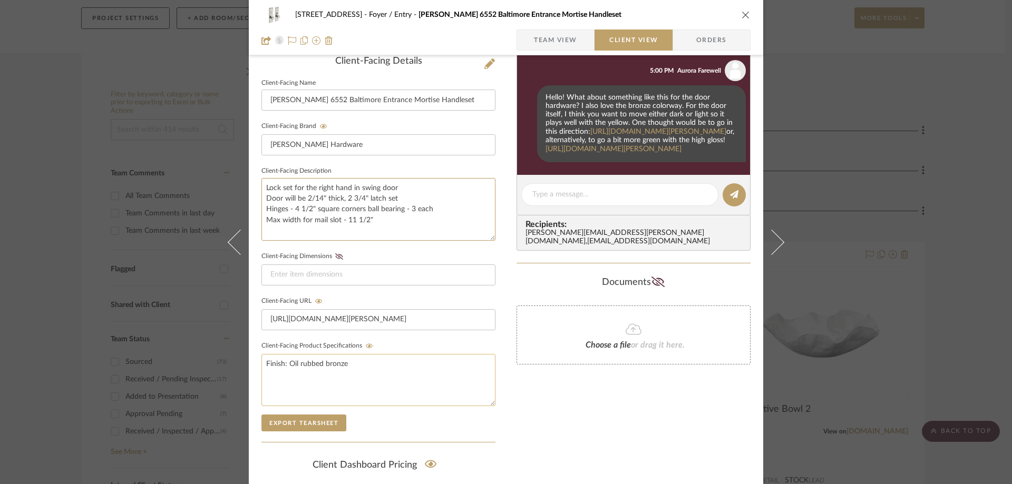
scroll to position [316, 0]
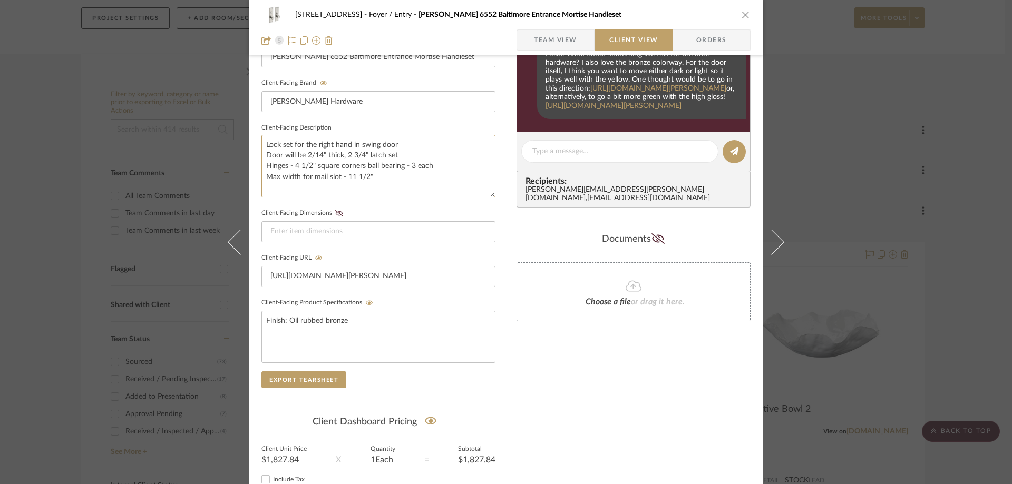
type textarea "Lock set for the right hand in swing door Door will be 2/14" thick, 2 3/4" latc…"
click at [500, 376] on div "190 St. Ronan St Foyer / Entry [PERSON_NAME] 6552 Baltimore Entrance Mortise Ha…" at bounding box center [506, 131] width 515 height 878
click at [741, 10] on button "close" at bounding box center [745, 14] width 9 height 9
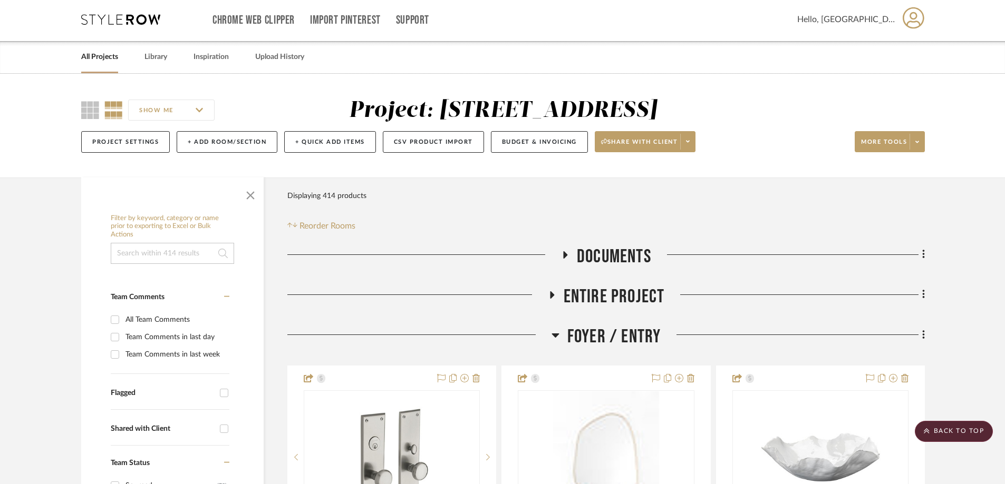
scroll to position [0, 0]
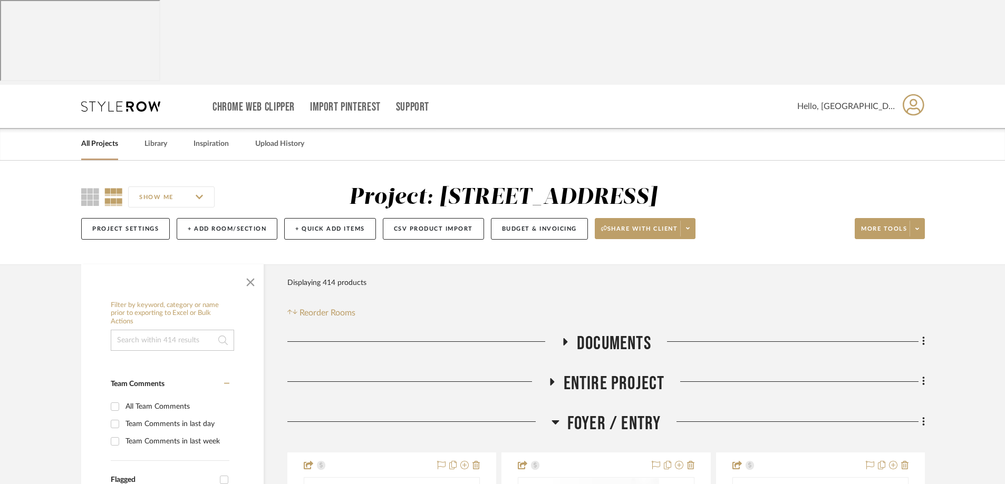
click at [111, 101] on icon at bounding box center [120, 106] width 79 height 11
